Goal: Task Accomplishment & Management: Manage account settings

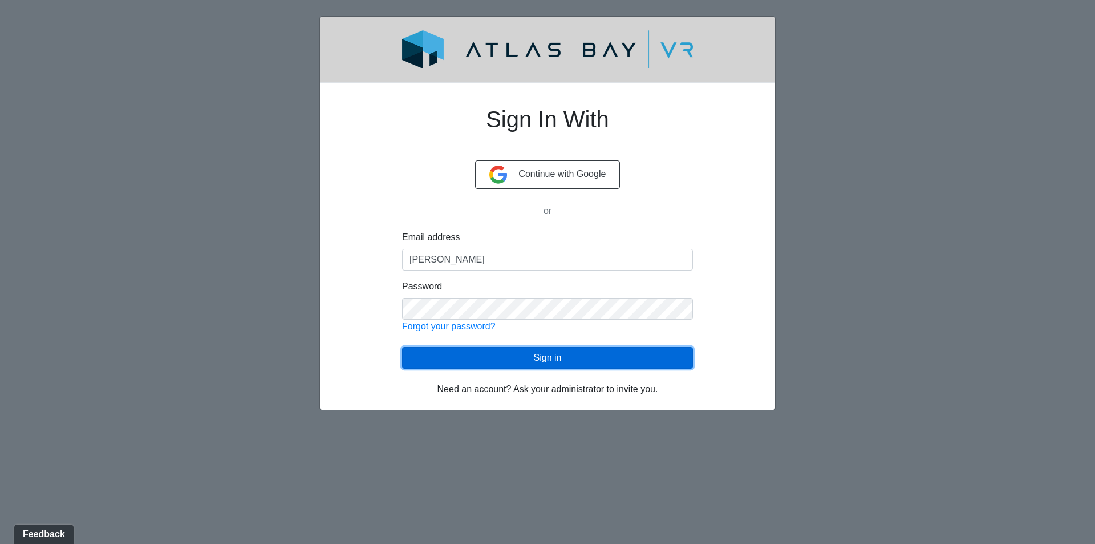
click at [457, 356] on button "Sign in" at bounding box center [547, 358] width 291 height 22
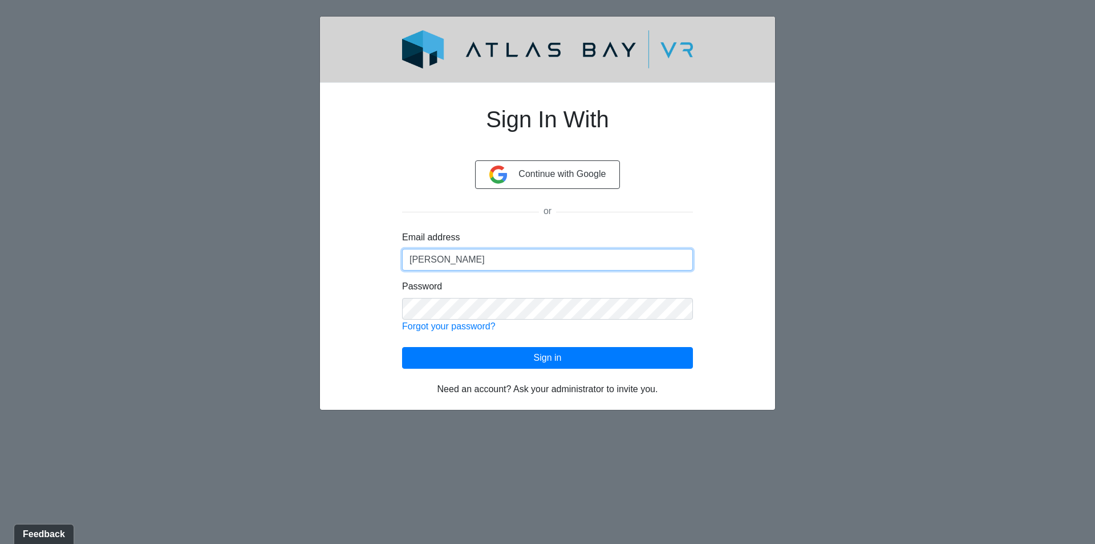
drag, startPoint x: 454, startPoint y: 260, endPoint x: 404, endPoint y: 254, distance: 50.5
click at [404, 254] on input "[PERSON_NAME]" at bounding box center [547, 260] width 291 height 22
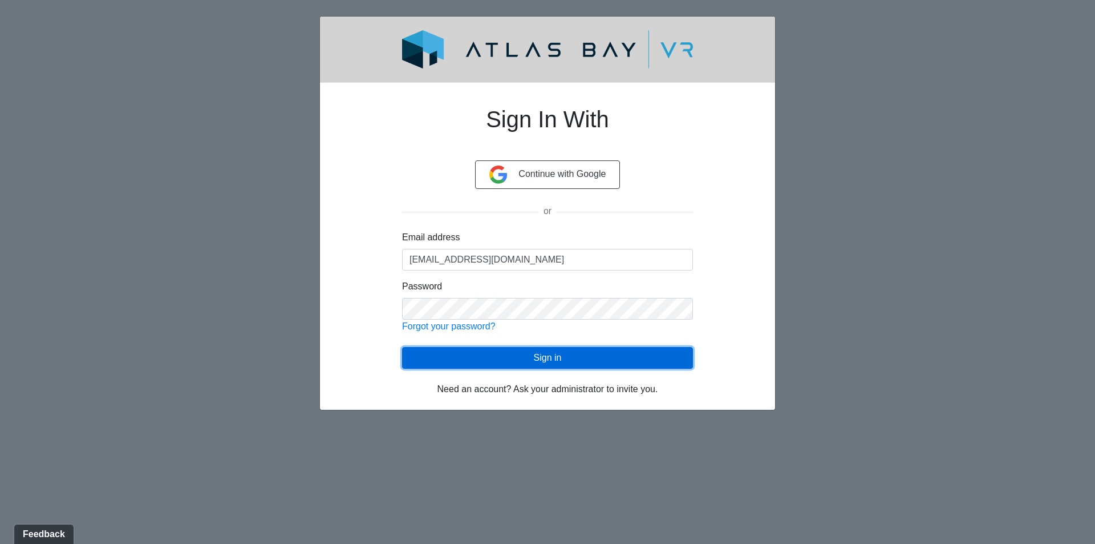
click at [582, 355] on button "Sign in" at bounding box center [547, 358] width 291 height 22
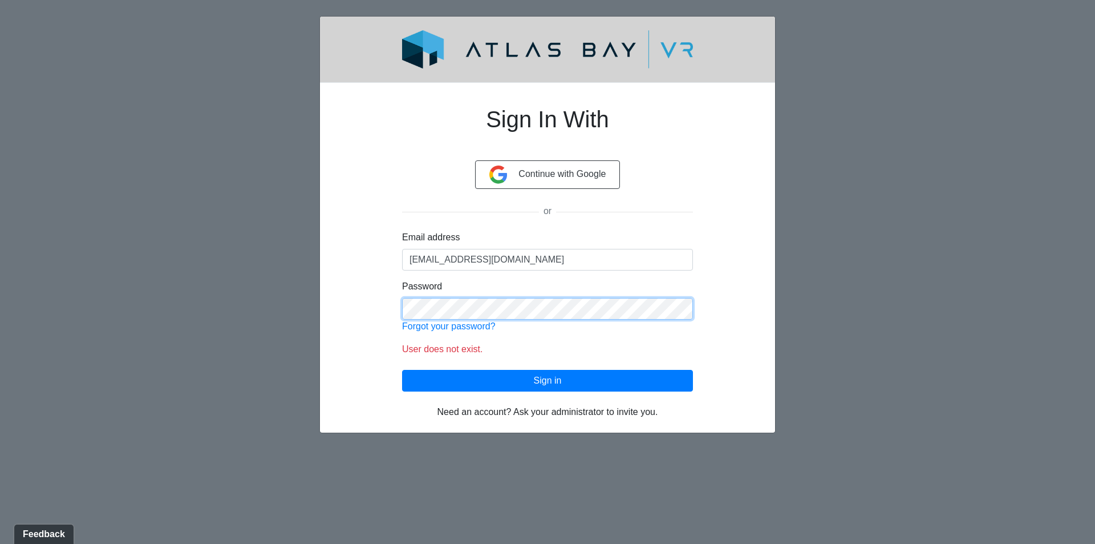
click at [387, 310] on div "Sign In With Continue with Google or Email address [EMAIL_ADDRESS][DOMAIN_NAME]…" at bounding box center [548, 255] width 346 height 327
click at [352, 264] on div "Sign In With Continue with Google or Email address [EMAIL_ADDRESS][DOMAIN_NAME]…" at bounding box center [547, 255] width 401 height 327
click at [652, 168] on div "Continue with Google" at bounding box center [547, 174] width 291 height 29
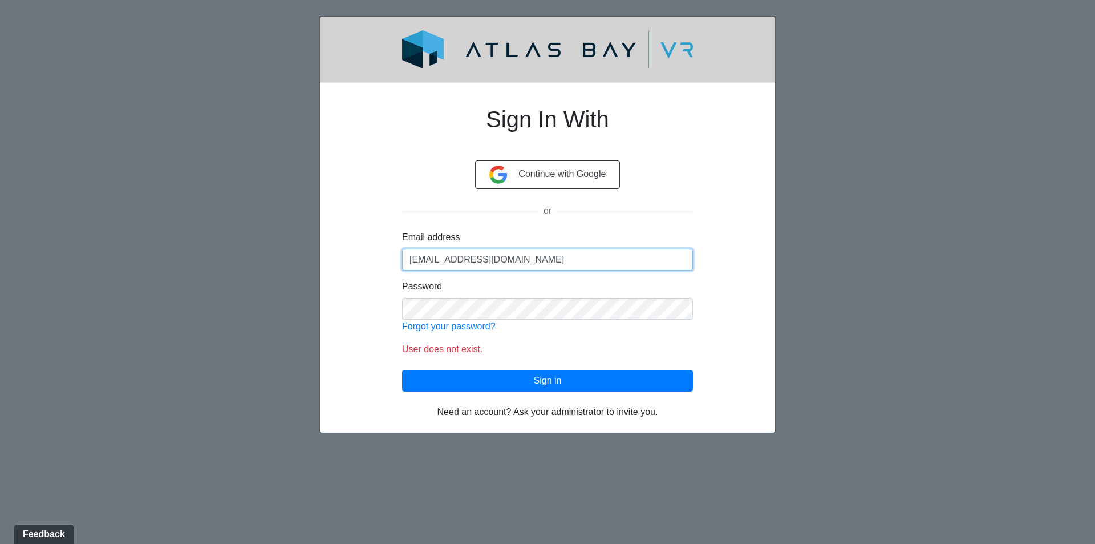
click at [438, 261] on input "[EMAIL_ADDRESS][DOMAIN_NAME]" at bounding box center [547, 260] width 291 height 22
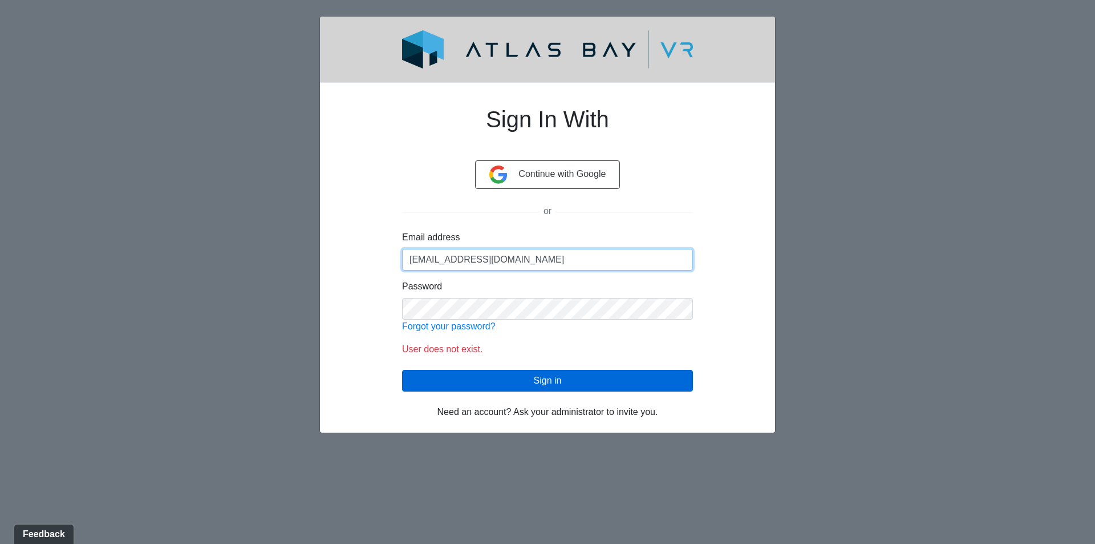
type input "[EMAIL_ADDRESS][DOMAIN_NAME]"
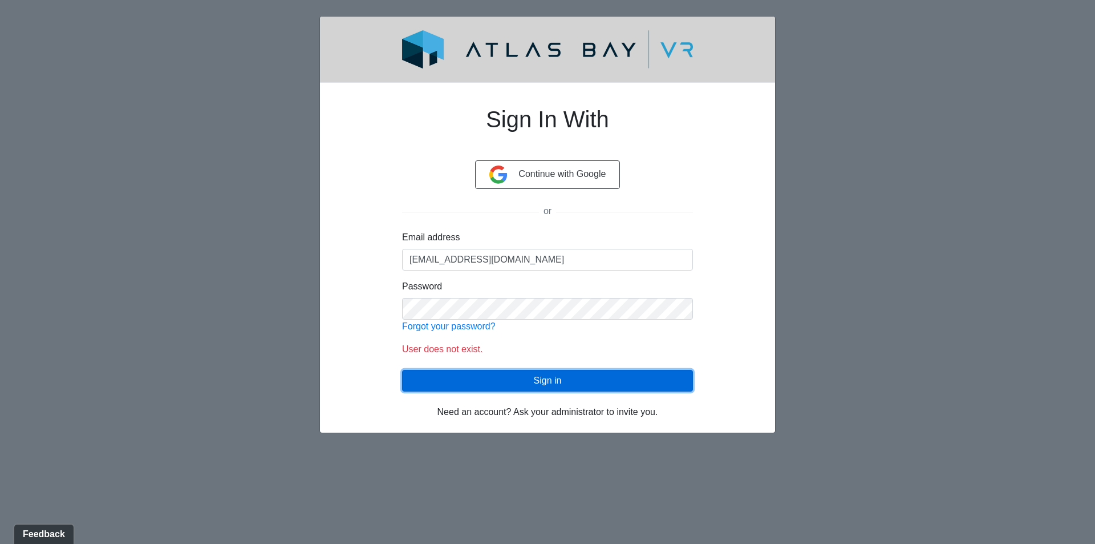
click at [486, 383] on button "Sign in" at bounding box center [547, 381] width 291 height 22
